Goal: Information Seeking & Learning: Learn about a topic

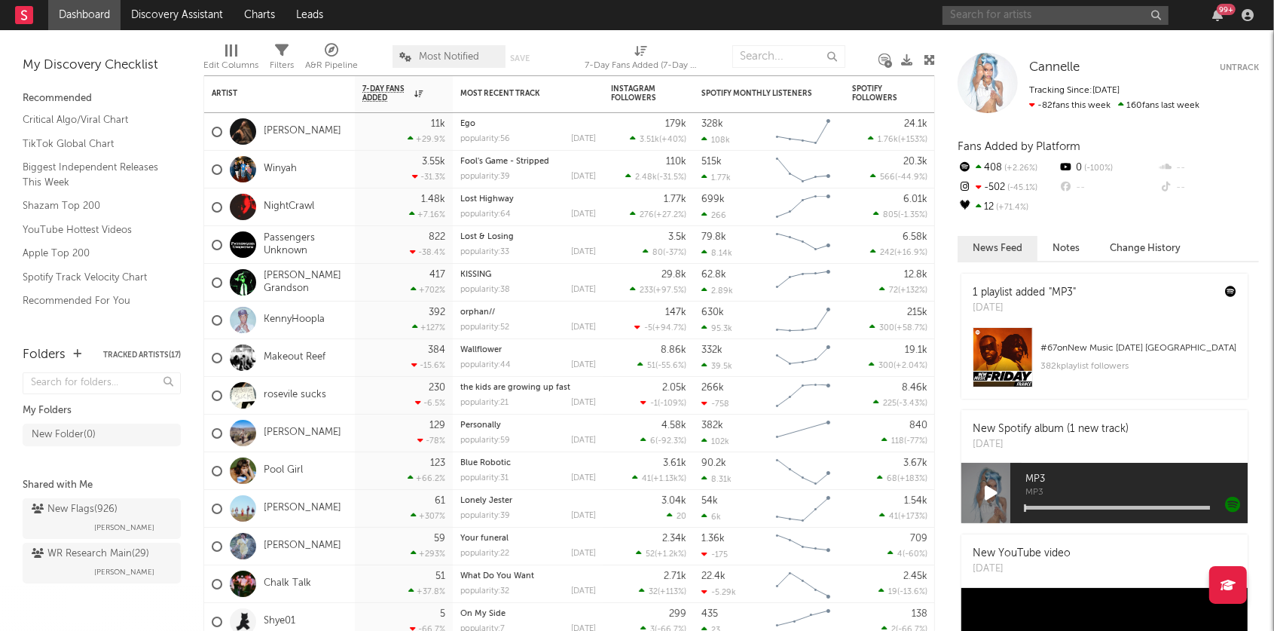
click at [969, 18] on input "text" at bounding box center [1056, 15] width 226 height 19
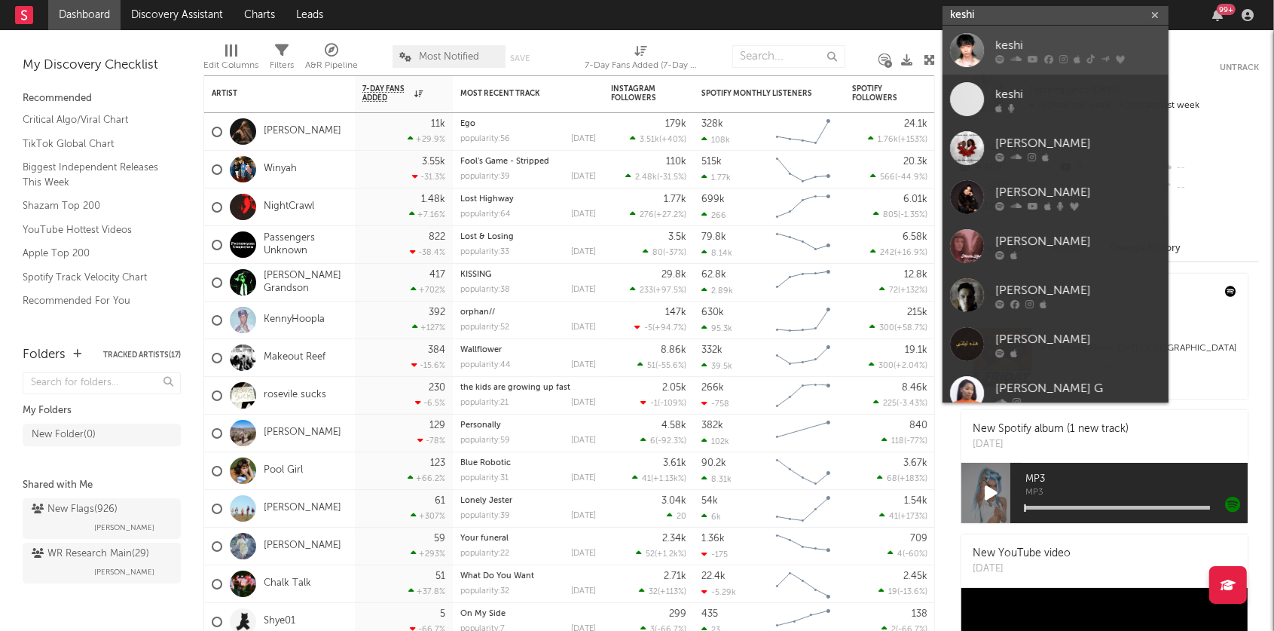
type input "keshi"
click at [1053, 44] on div "keshi" at bounding box center [1078, 45] width 166 height 18
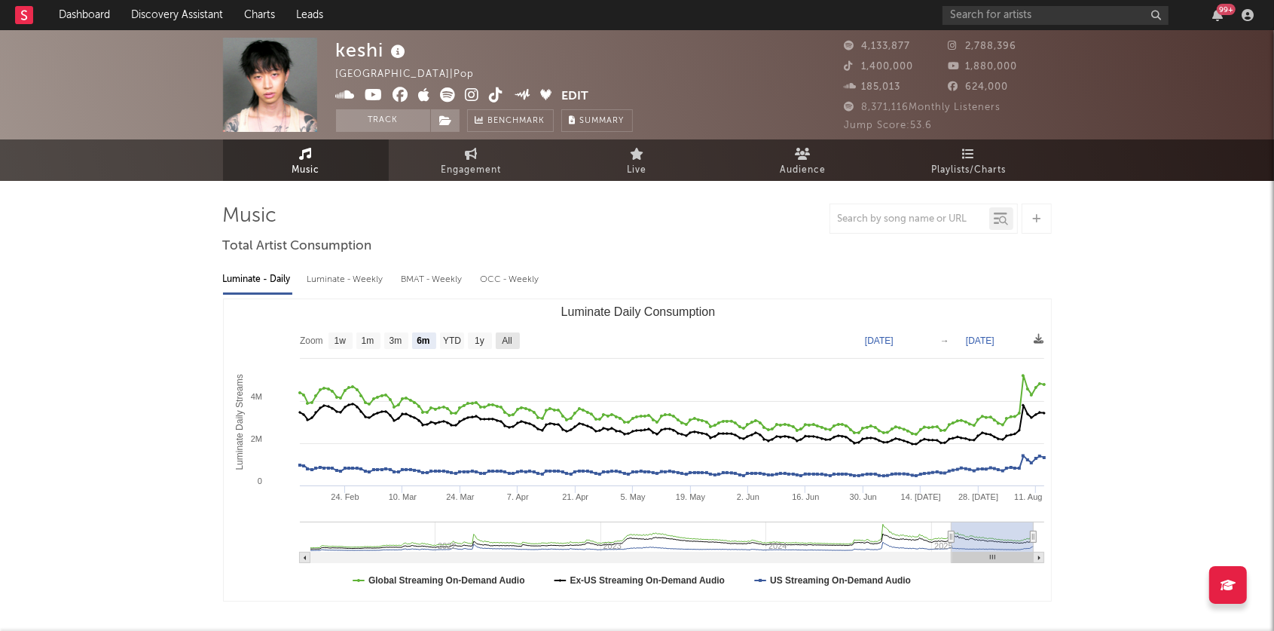
click at [517, 337] on rect "Luminate Daily Consumption" at bounding box center [508, 340] width 24 height 17
select select "All"
type input "[DATE]"
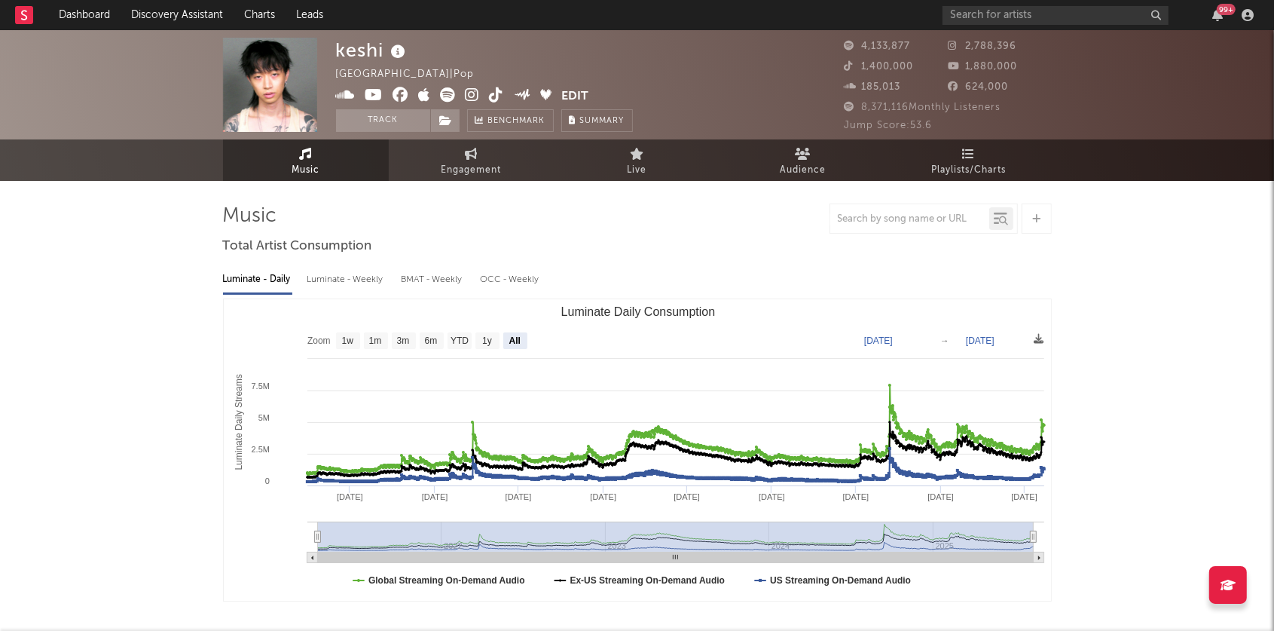
click at [469, 90] on icon at bounding box center [473, 94] width 14 height 15
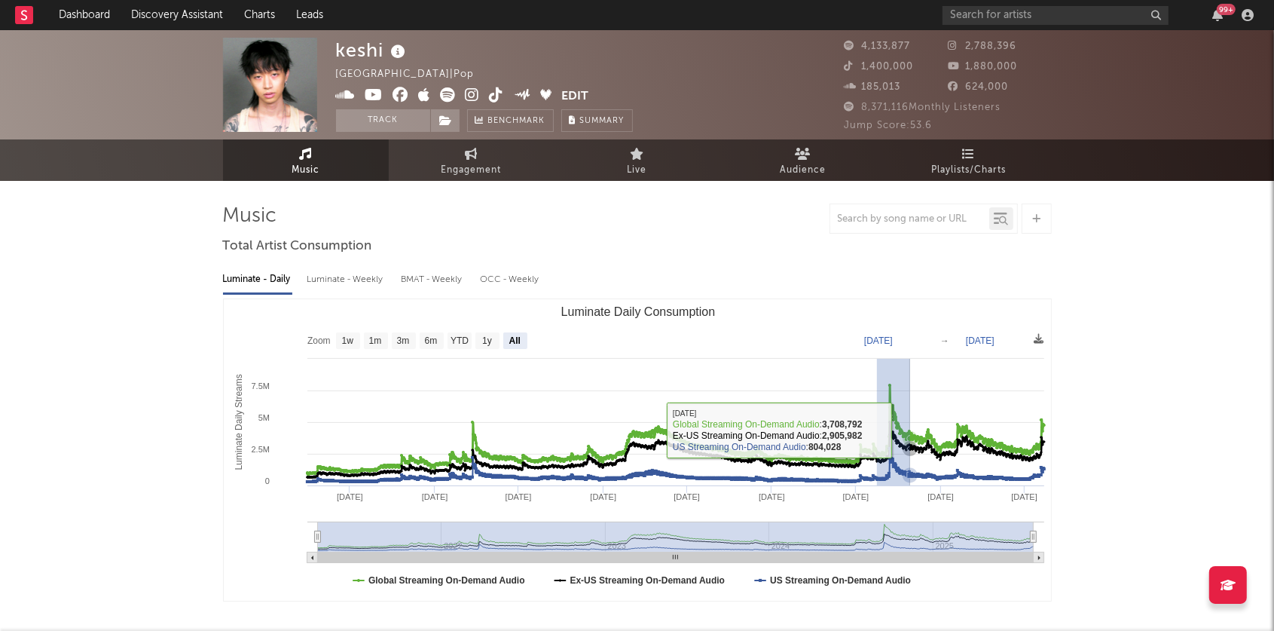
drag, startPoint x: 876, startPoint y: 429, endPoint x: 917, endPoint y: 429, distance: 40.7
click at [917, 429] on icon "Created with Highcharts 10.3.3 Luminate Daily Streams Luminate Daily Consumptio…" at bounding box center [638, 449] width 828 height 301
select select "3m"
type input "[DATE]"
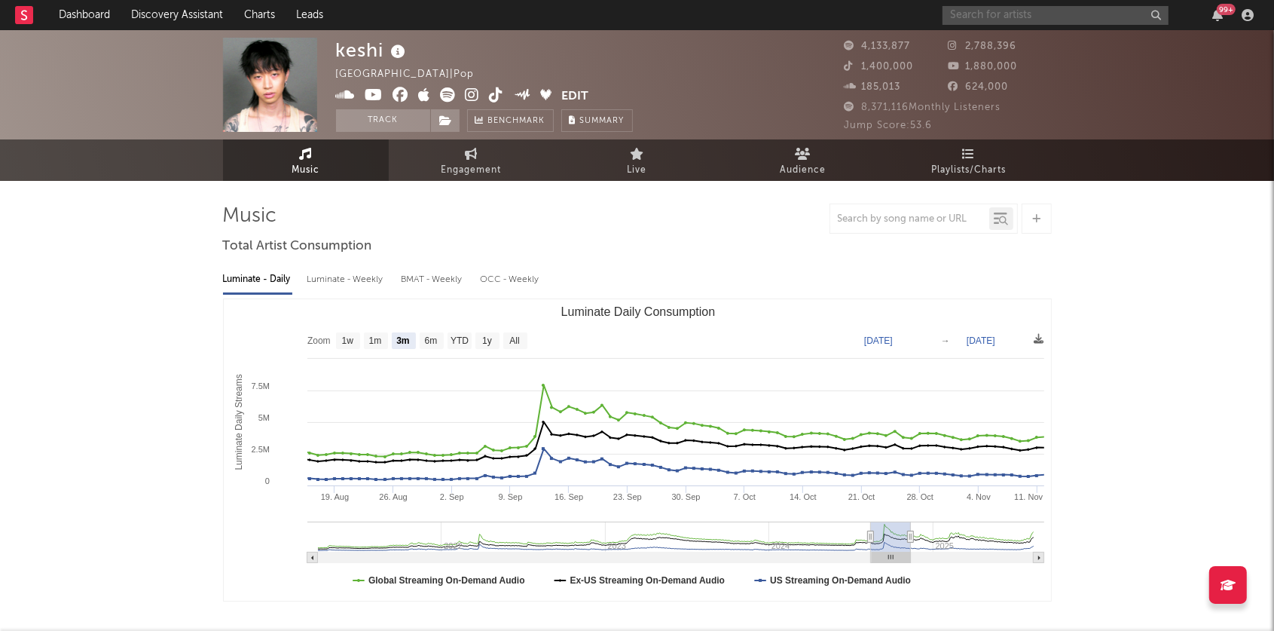
click at [1041, 17] on input "text" at bounding box center [1056, 15] width 226 height 19
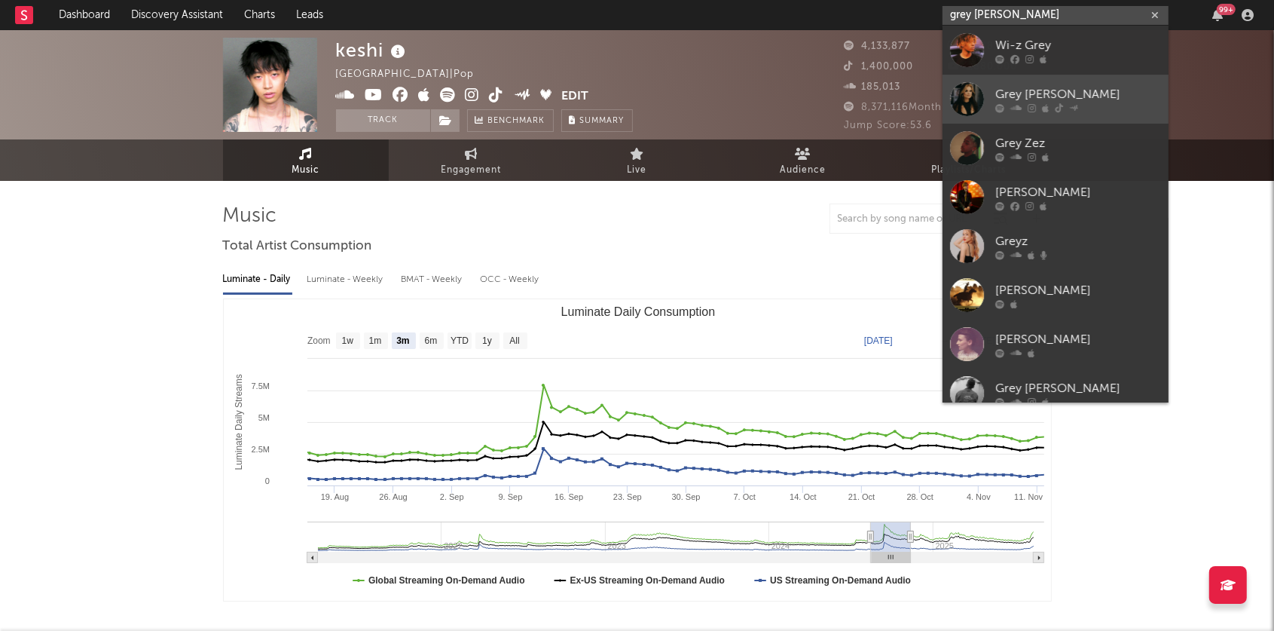
type input "grey [PERSON_NAME]"
click at [1047, 99] on div "Grey [PERSON_NAME]" at bounding box center [1078, 94] width 166 height 18
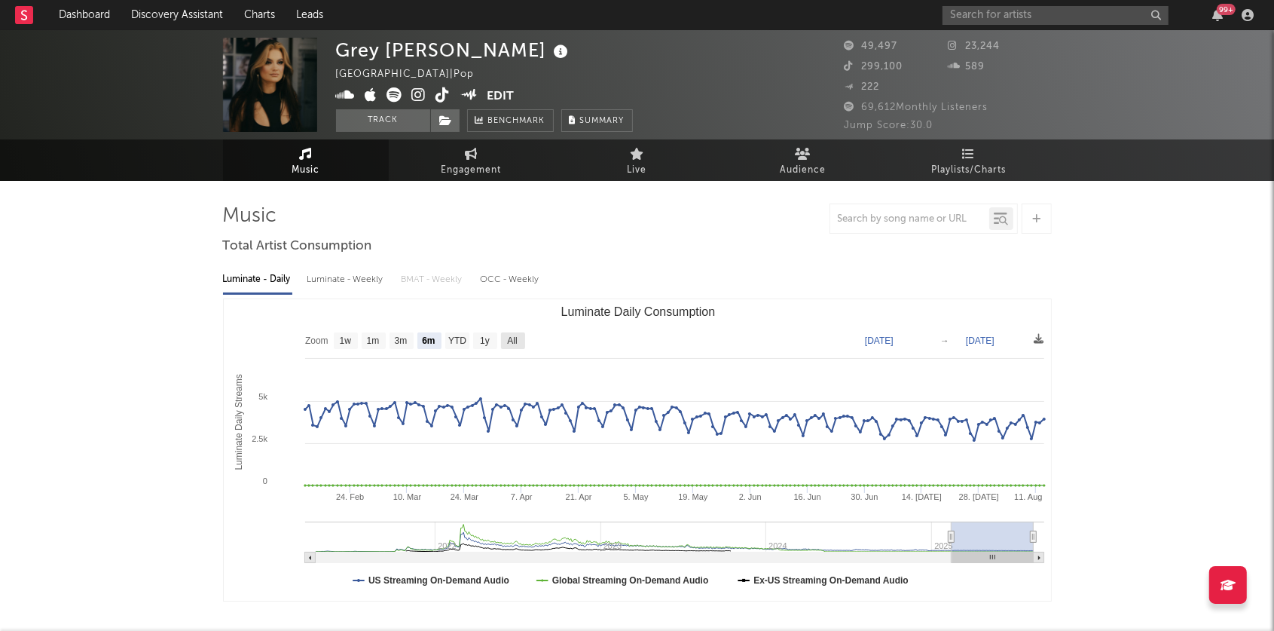
click at [515, 333] on rect "Luminate Daily Consumption" at bounding box center [513, 340] width 24 height 17
select select "All"
type input "[DATE]"
